Goal: Information Seeking & Learning: Find contact information

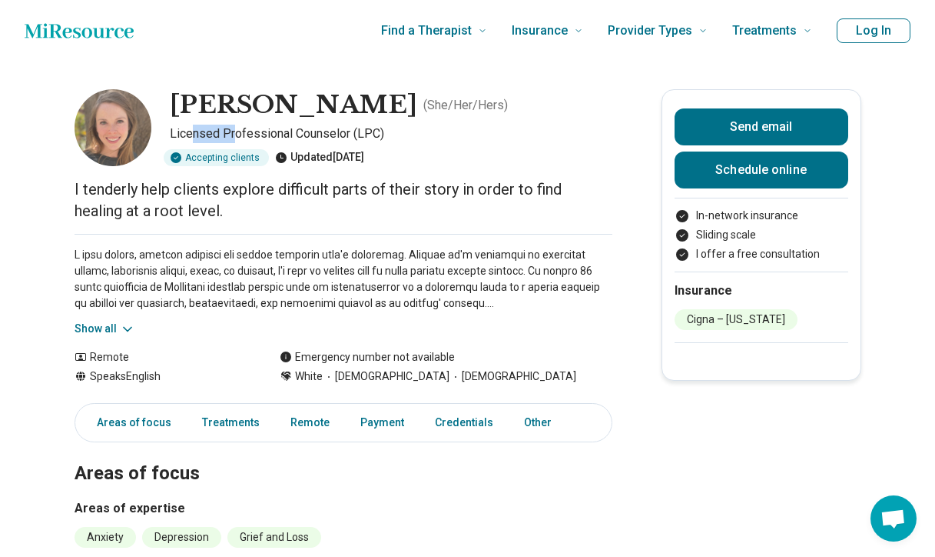
drag, startPoint x: 198, startPoint y: 133, endPoint x: 238, endPoint y: 133, distance: 40.7
click at [238, 133] on p "Licensed Professional Counselor (LPC)" at bounding box center [391, 134] width 443 height 18
drag, startPoint x: 199, startPoint y: 138, endPoint x: 327, endPoint y: 138, distance: 127.6
click at [327, 138] on p "Licensed Professional Counselor (LPC)" at bounding box center [391, 134] width 443 height 18
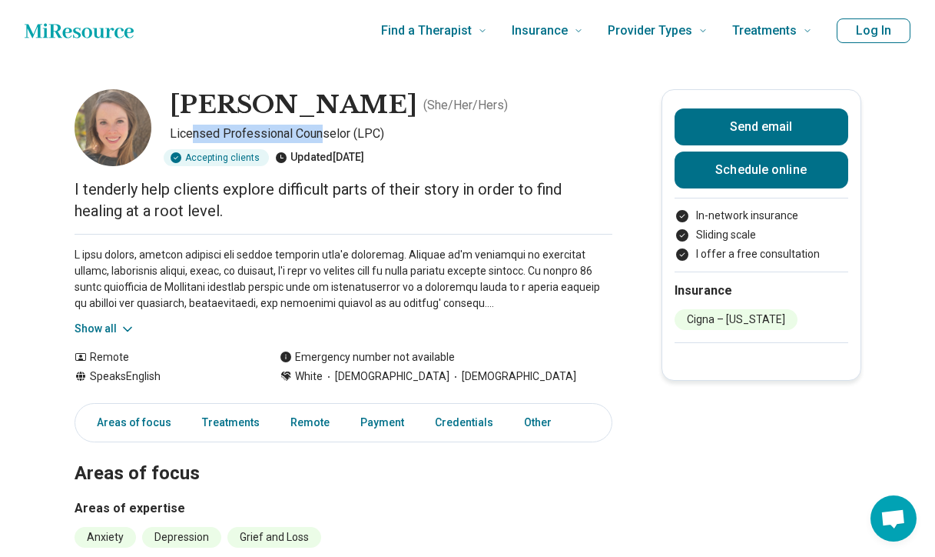
click at [327, 138] on p "Licensed Professional Counselor (LPC)" at bounding box center [391, 134] width 443 height 18
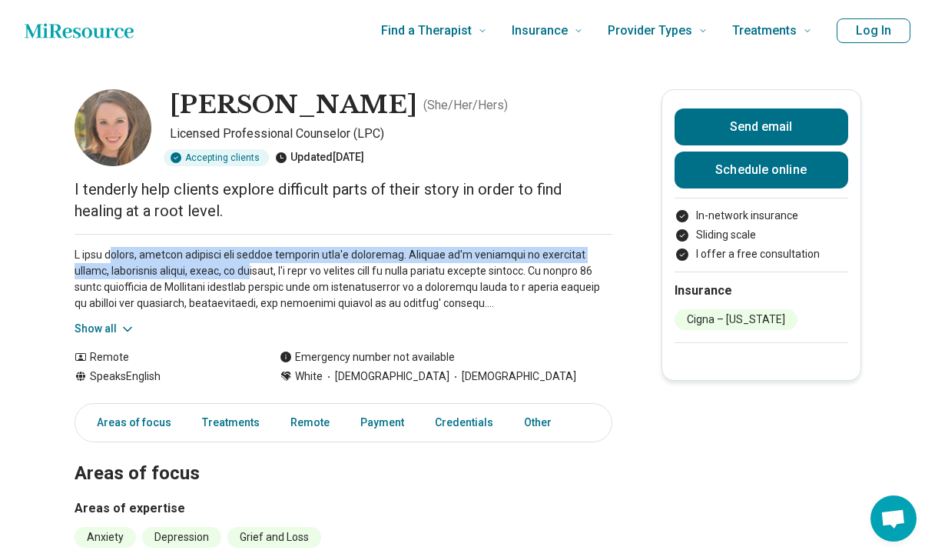
drag, startPoint x: 111, startPoint y: 253, endPoint x: 211, endPoint y: 277, distance: 102.9
click at [211, 277] on p at bounding box center [344, 279] width 538 height 65
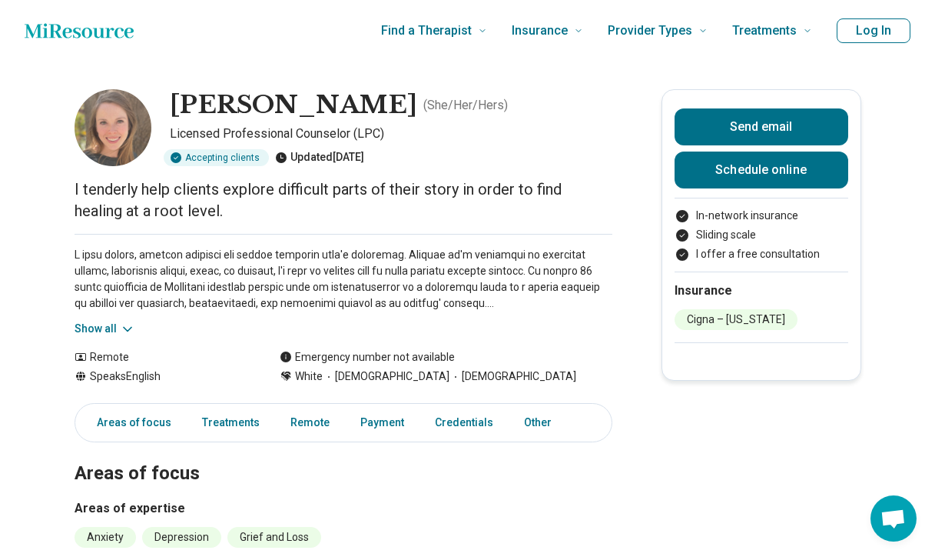
click at [187, 278] on p at bounding box center [344, 279] width 538 height 65
click at [140, 324] on div "Show all" at bounding box center [344, 285] width 538 height 103
click at [131, 327] on icon at bounding box center [128, 329] width 8 height 4
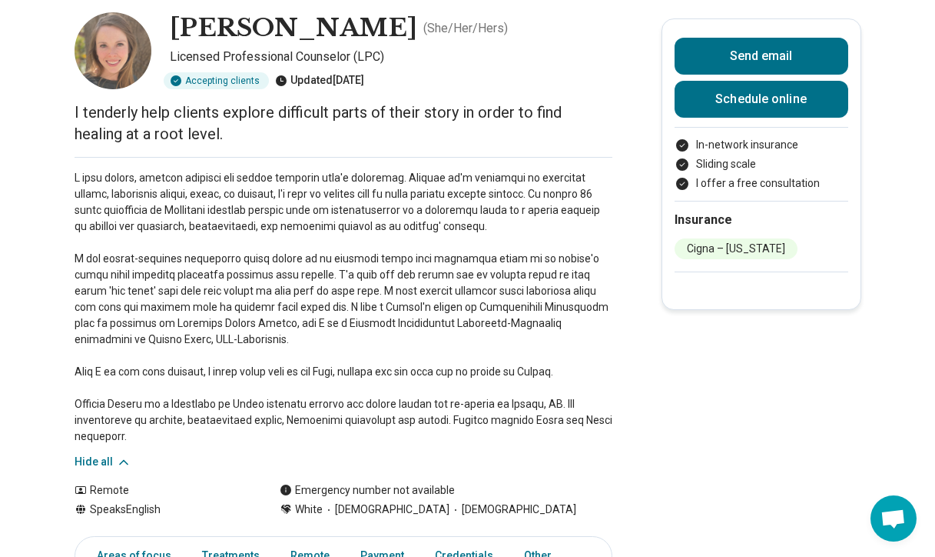
scroll to position [81, 0]
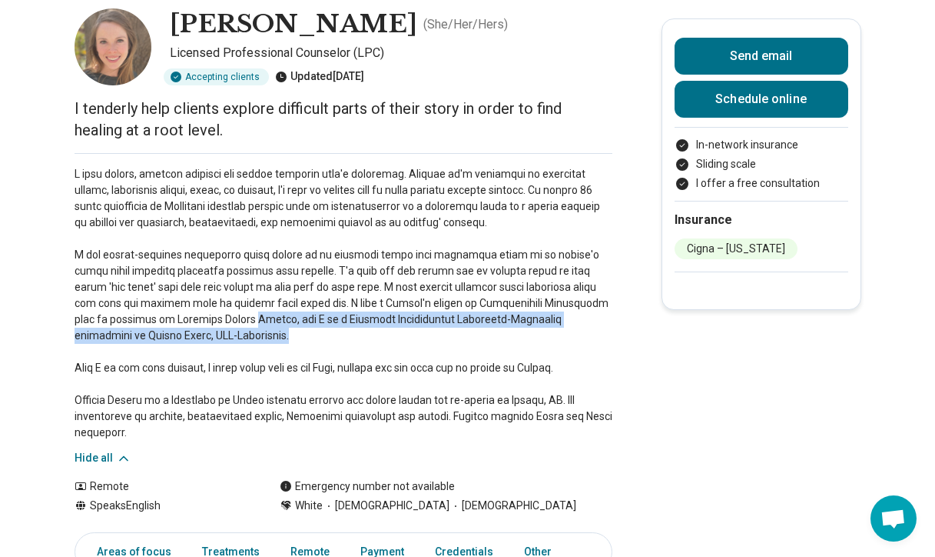
drag, startPoint x: 153, startPoint y: 314, endPoint x: 153, endPoint y: 330, distance: 16.1
click at [153, 330] on p at bounding box center [344, 303] width 538 height 274
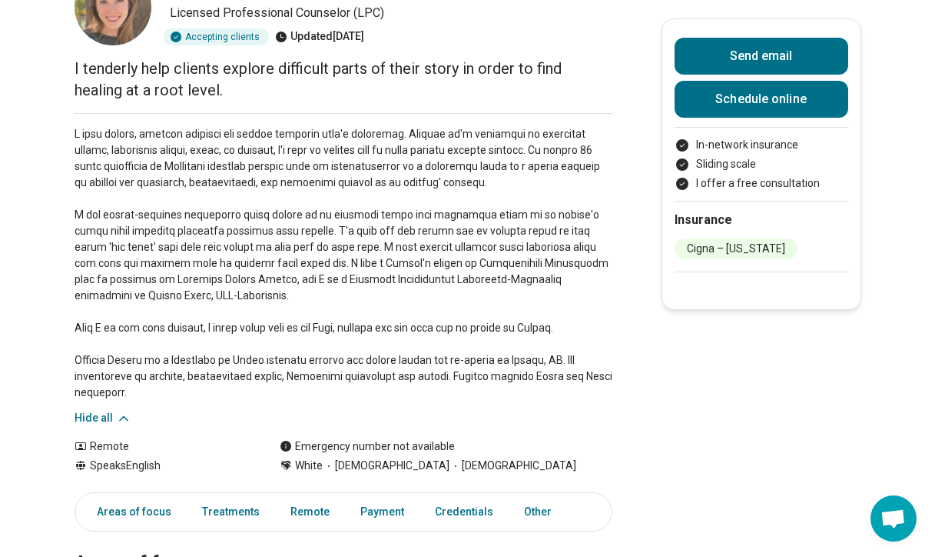
scroll to position [127, 0]
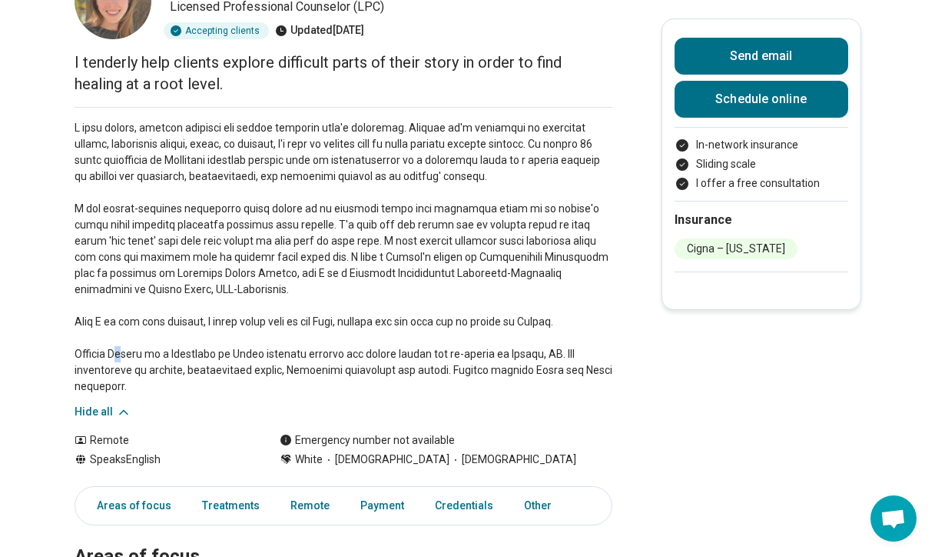
drag, startPoint x: 128, startPoint y: 348, endPoint x: 135, endPoint y: 360, distance: 13.4
click at [135, 360] on p at bounding box center [344, 257] width 538 height 274
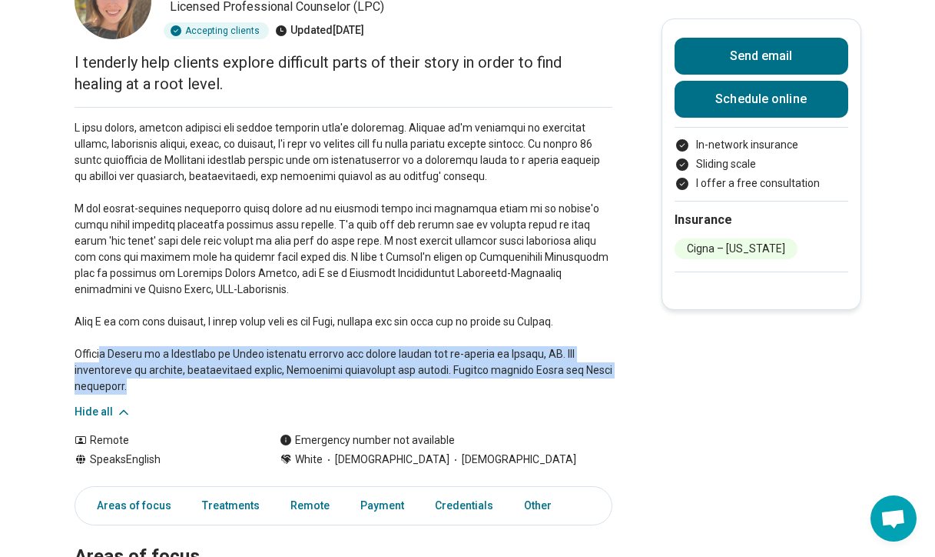
drag, startPoint x: 112, startPoint y: 359, endPoint x: 144, endPoint y: 380, distance: 37.7
click at [144, 380] on p at bounding box center [344, 257] width 538 height 274
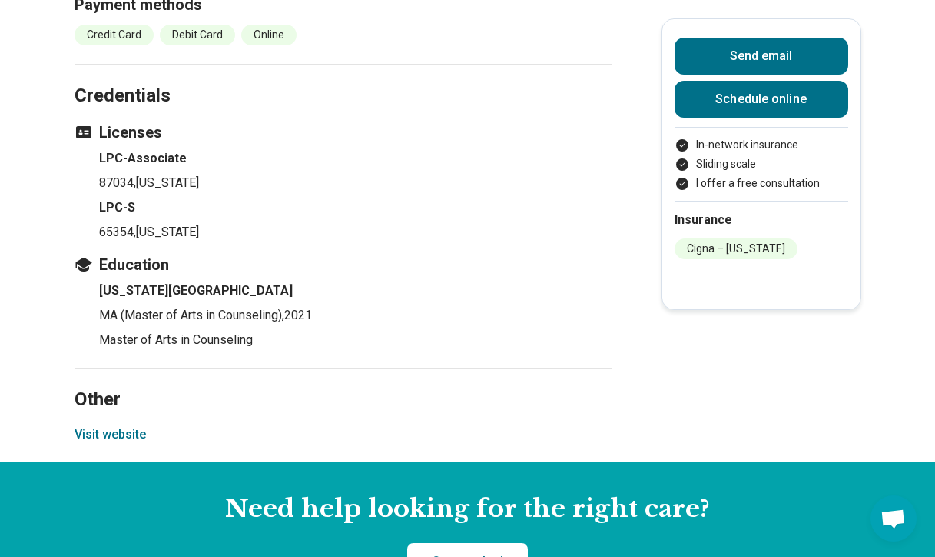
scroll to position [1447, 12]
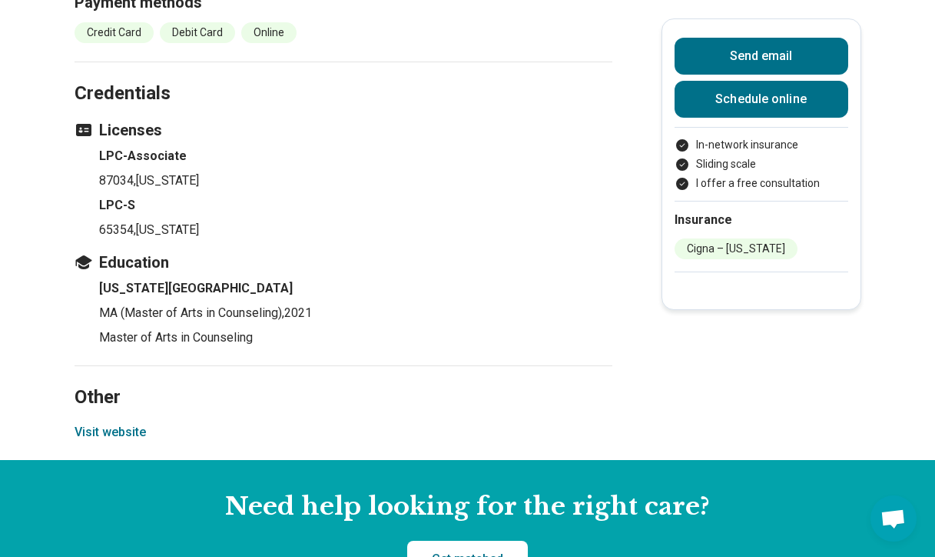
drag, startPoint x: 139, startPoint y: 316, endPoint x: 190, endPoint y: 316, distance: 50.7
click at [190, 316] on p "MA (Master of Arts in Counseling) , 2021" at bounding box center [355, 313] width 513 height 18
drag, startPoint x: 258, startPoint y: 313, endPoint x: 197, endPoint y: 313, distance: 60.7
click at [198, 313] on p "MA (Master of Arts in Counseling) , 2021" at bounding box center [355, 313] width 513 height 18
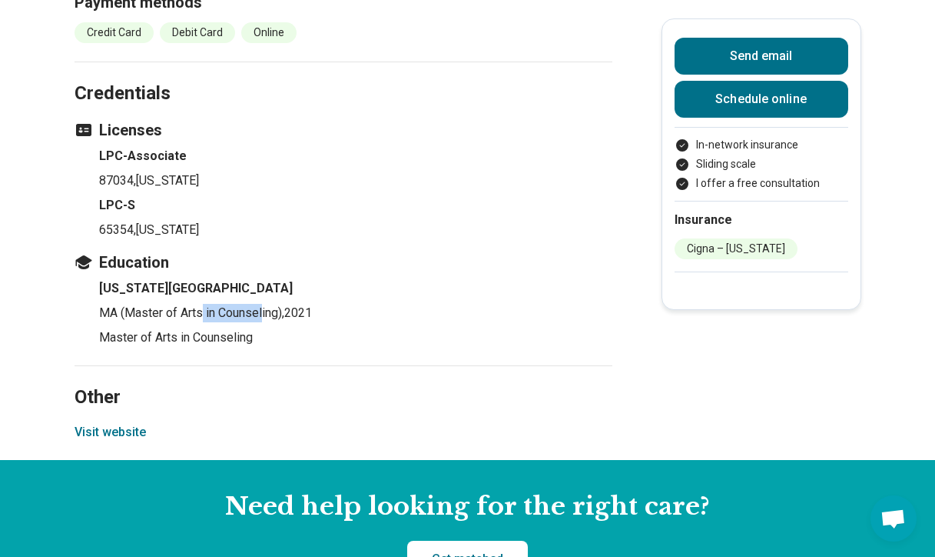
click at [197, 313] on p "MA (Master of Arts in Counseling) , 2021" at bounding box center [355, 313] width 513 height 18
click at [115, 430] on button "Visit website" at bounding box center [110, 432] width 71 height 18
